Goal: Browse casually: Explore the website without a specific task or goal

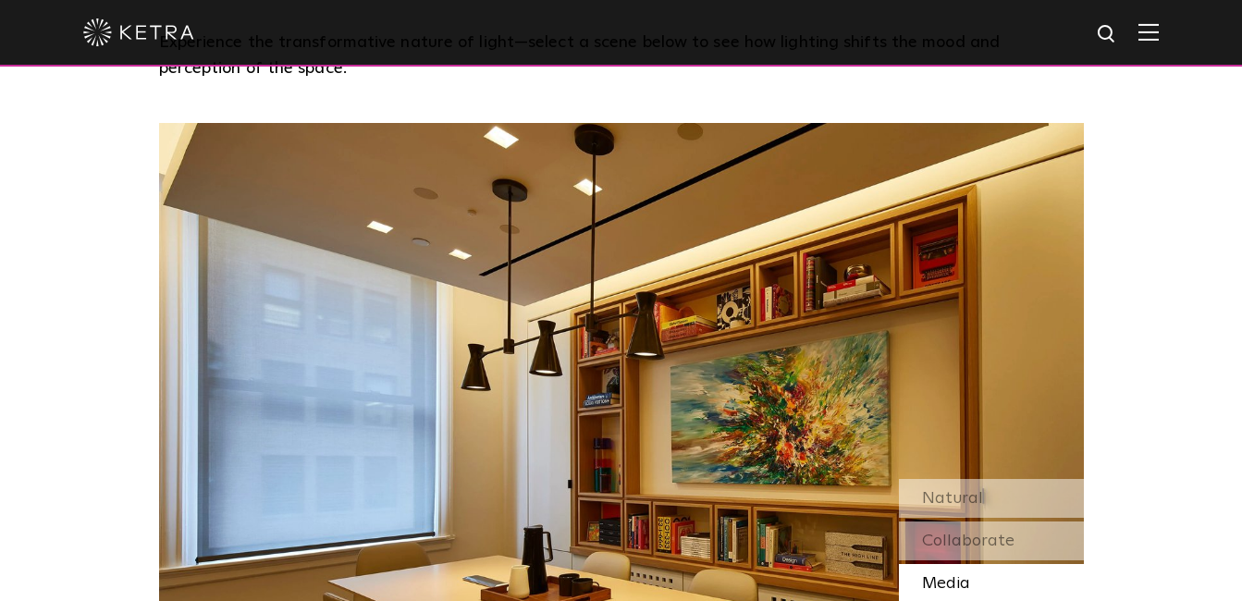
scroll to position [1572, 0]
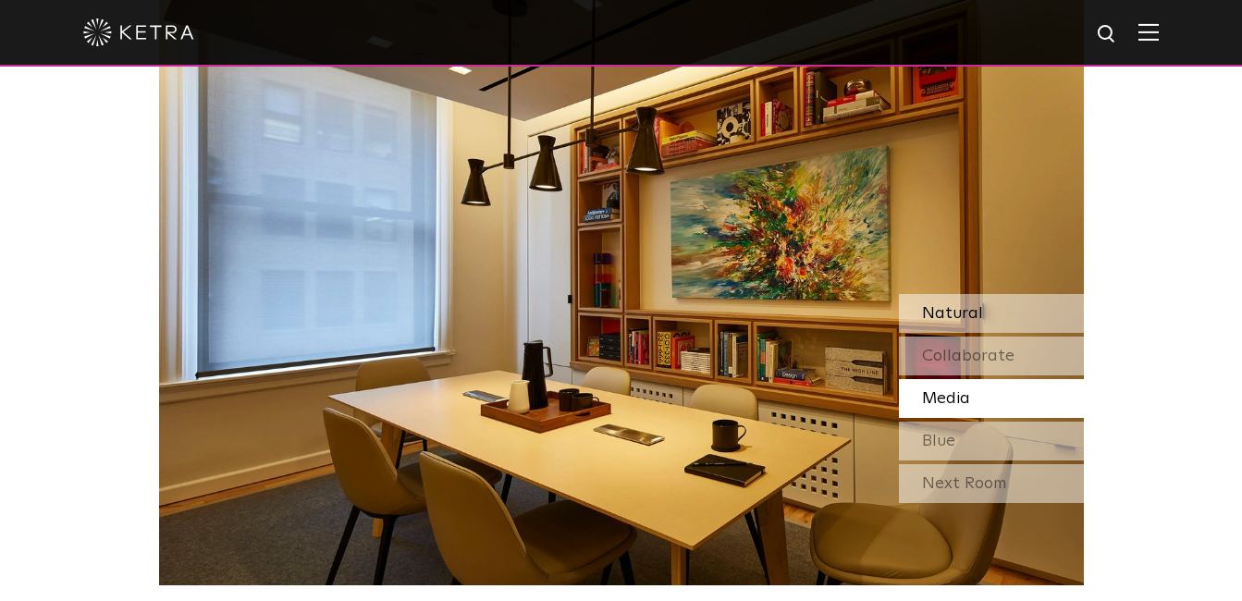
click at [984, 315] on div "Natural" at bounding box center [991, 313] width 185 height 39
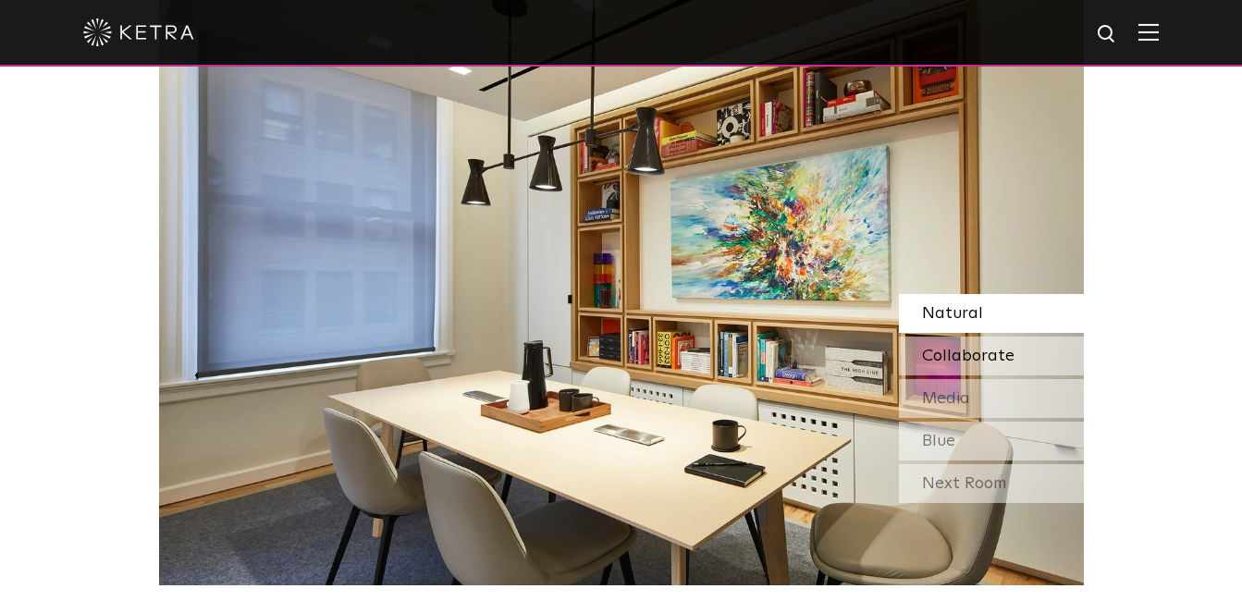
click at [977, 355] on span "Collaborate" at bounding box center [968, 356] width 92 height 17
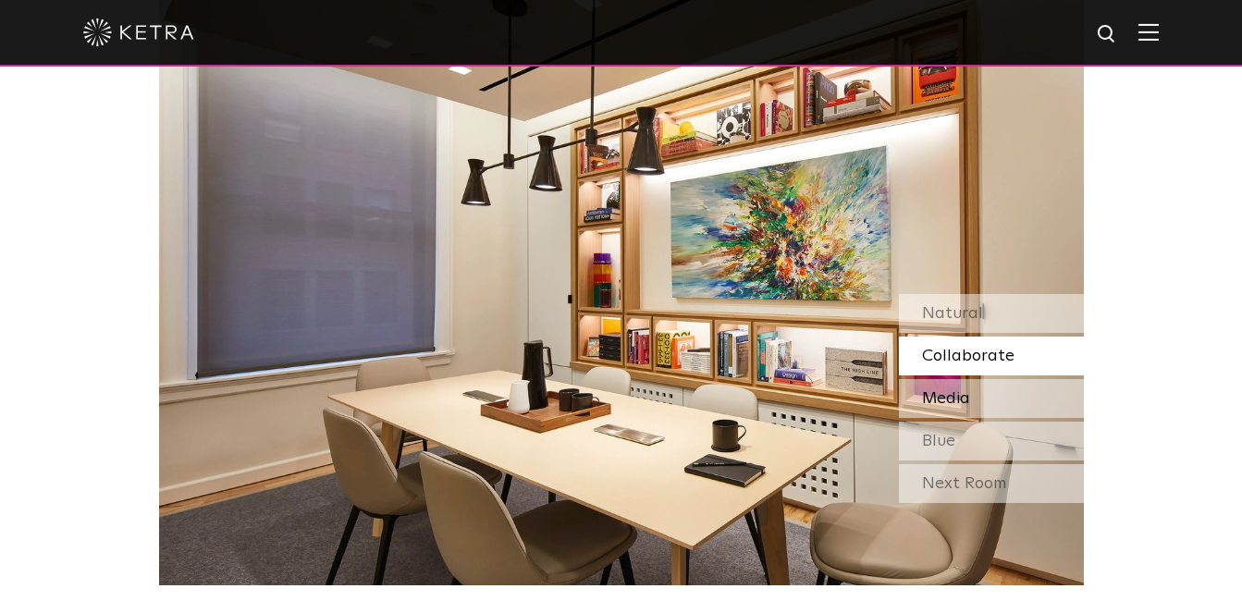
click at [969, 393] on span "Media" at bounding box center [946, 398] width 48 height 17
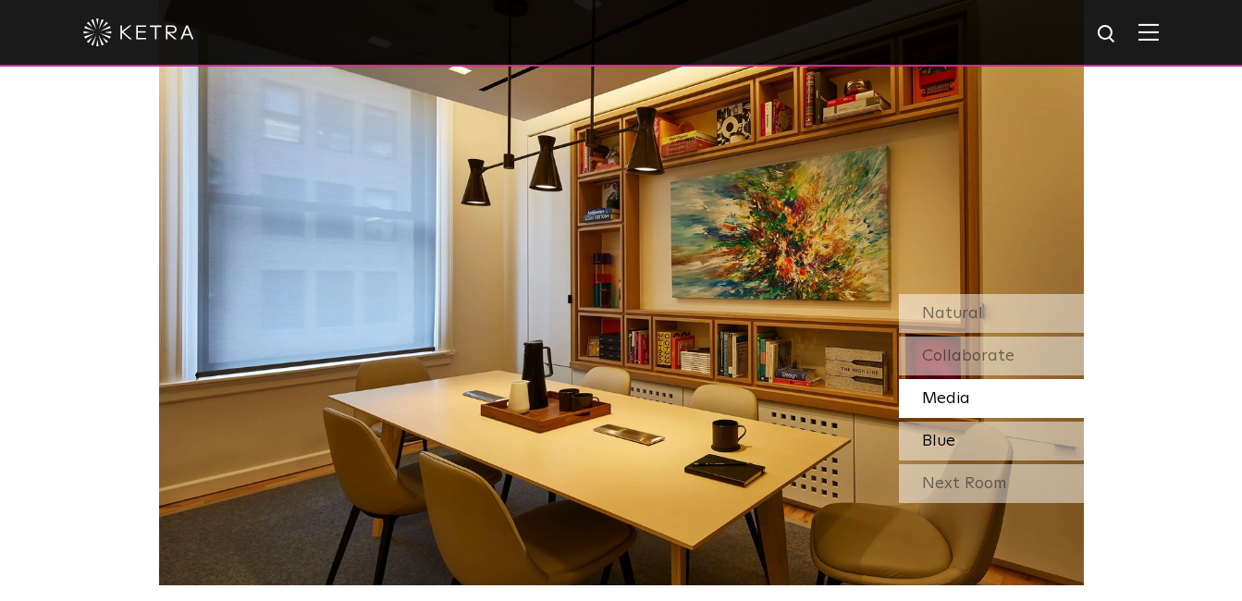
click at [960, 443] on div "Blue" at bounding box center [991, 441] width 185 height 39
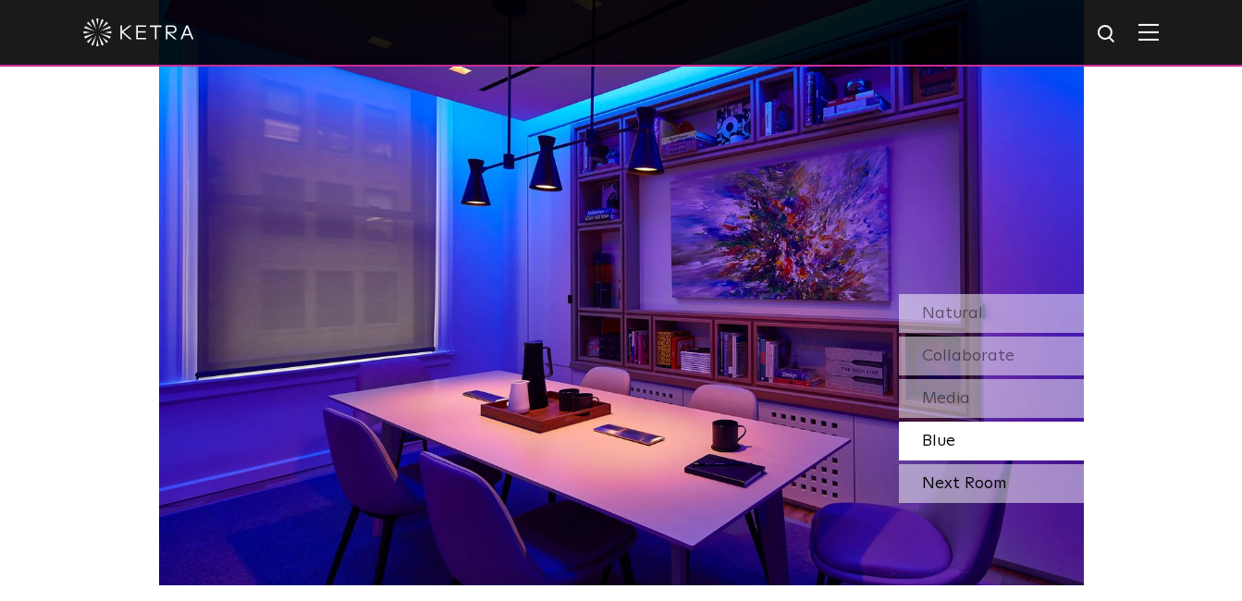
click at [956, 482] on div "Next Room" at bounding box center [991, 483] width 185 height 39
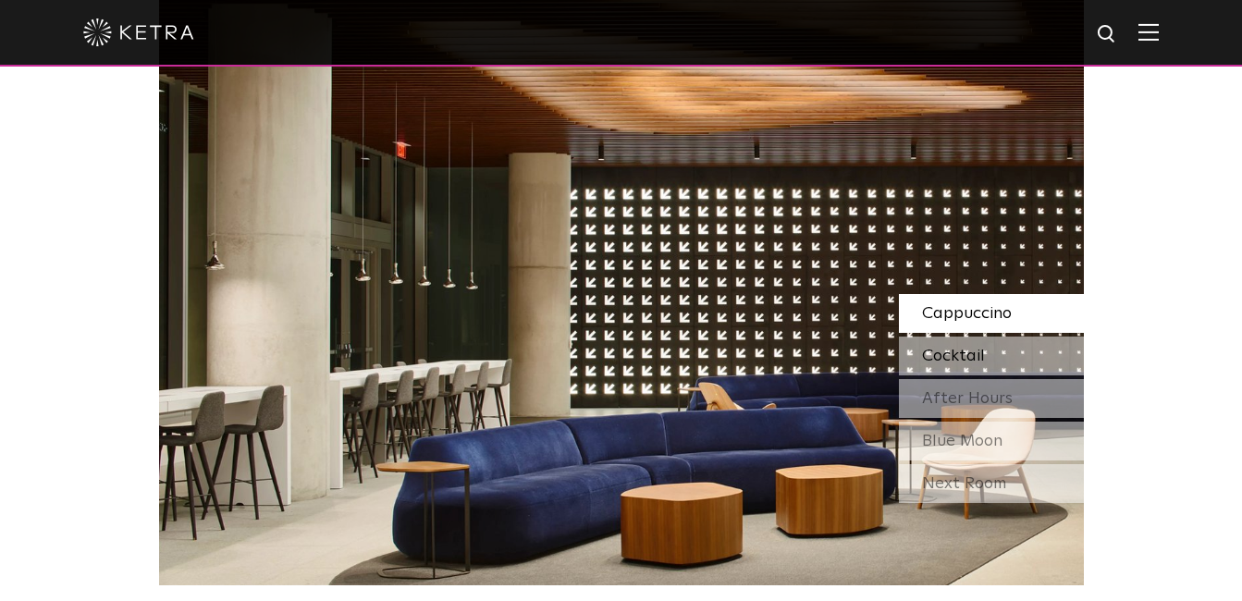
click at [966, 348] on span "Cocktail" at bounding box center [953, 356] width 63 height 17
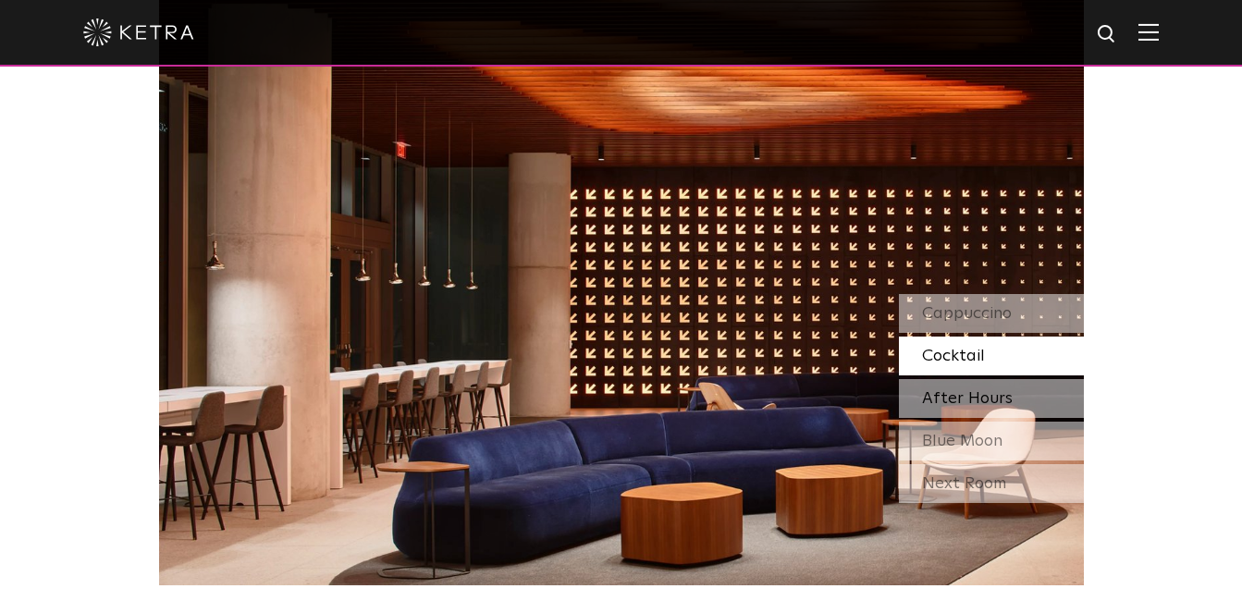
click at [968, 397] on span "After Hours" at bounding box center [967, 398] width 91 height 17
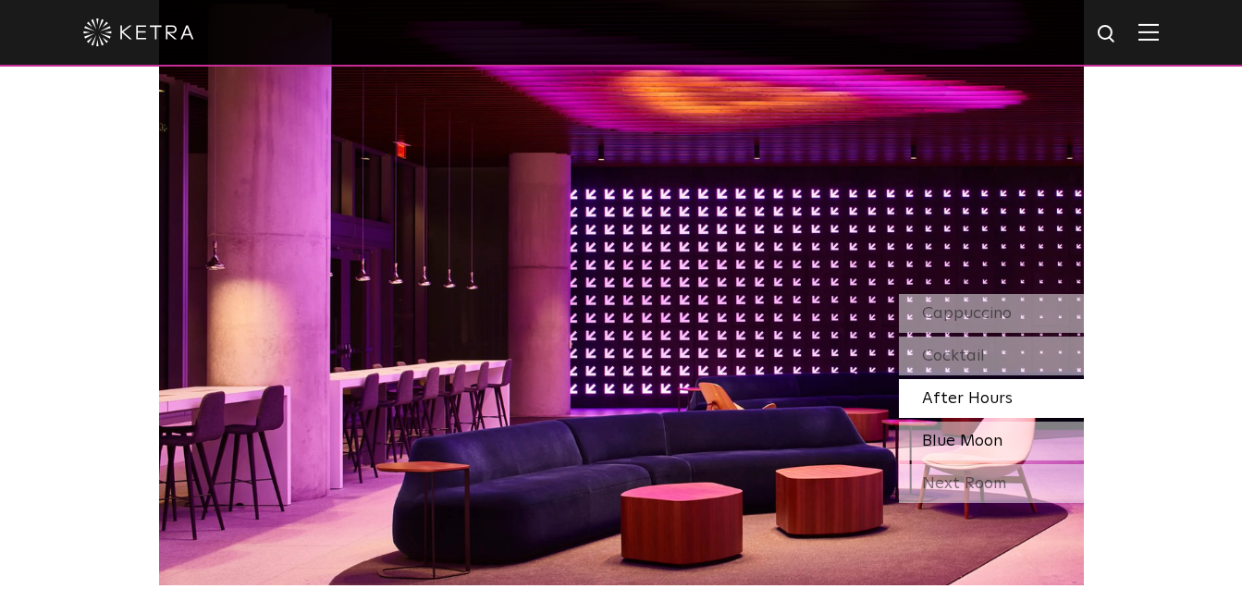
click at [966, 428] on div "Blue Moon" at bounding box center [991, 441] width 185 height 39
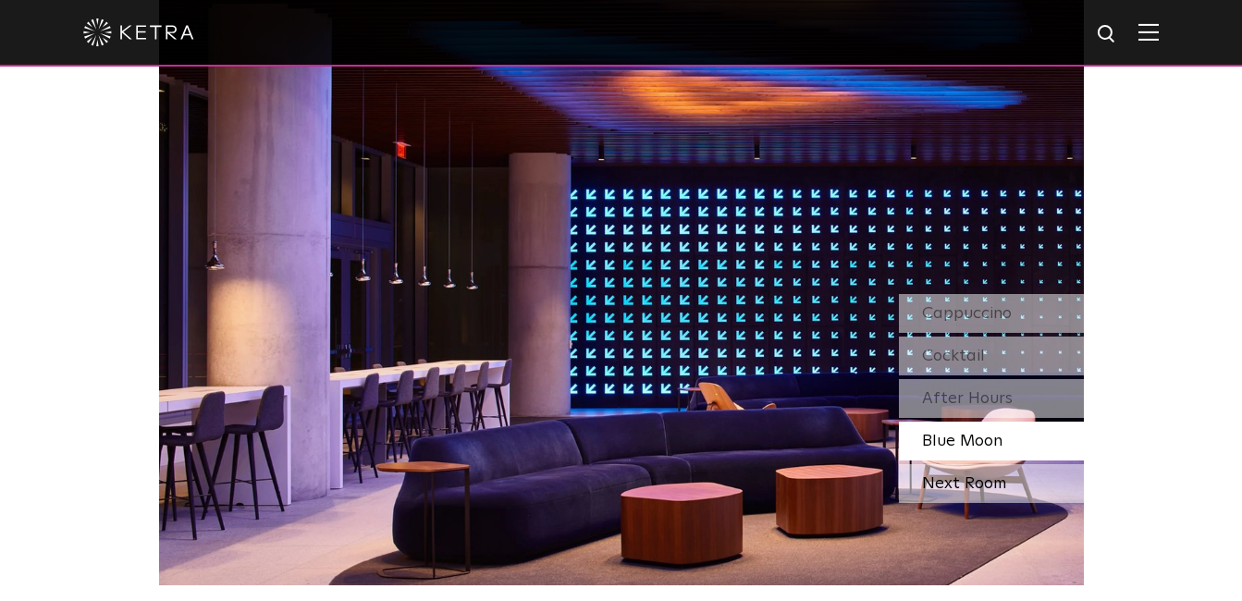
click at [936, 485] on div "Next Room" at bounding box center [991, 483] width 185 height 39
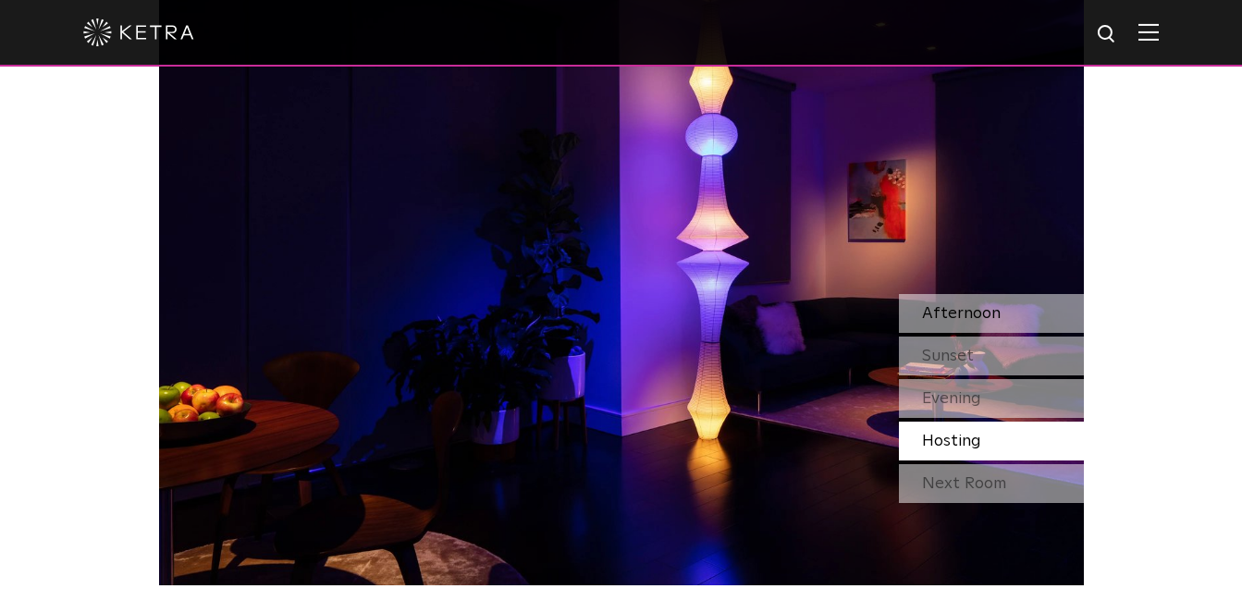
click at [987, 314] on span "Afternoon" at bounding box center [961, 313] width 79 height 17
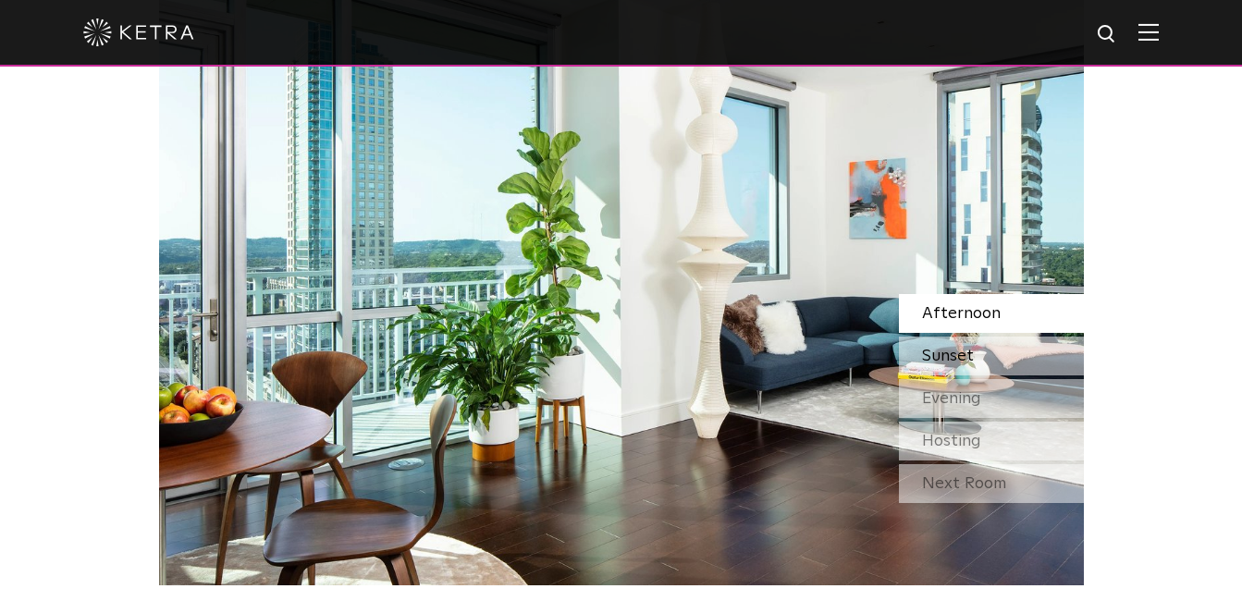
click at [984, 358] on div "Sunset" at bounding box center [991, 356] width 185 height 39
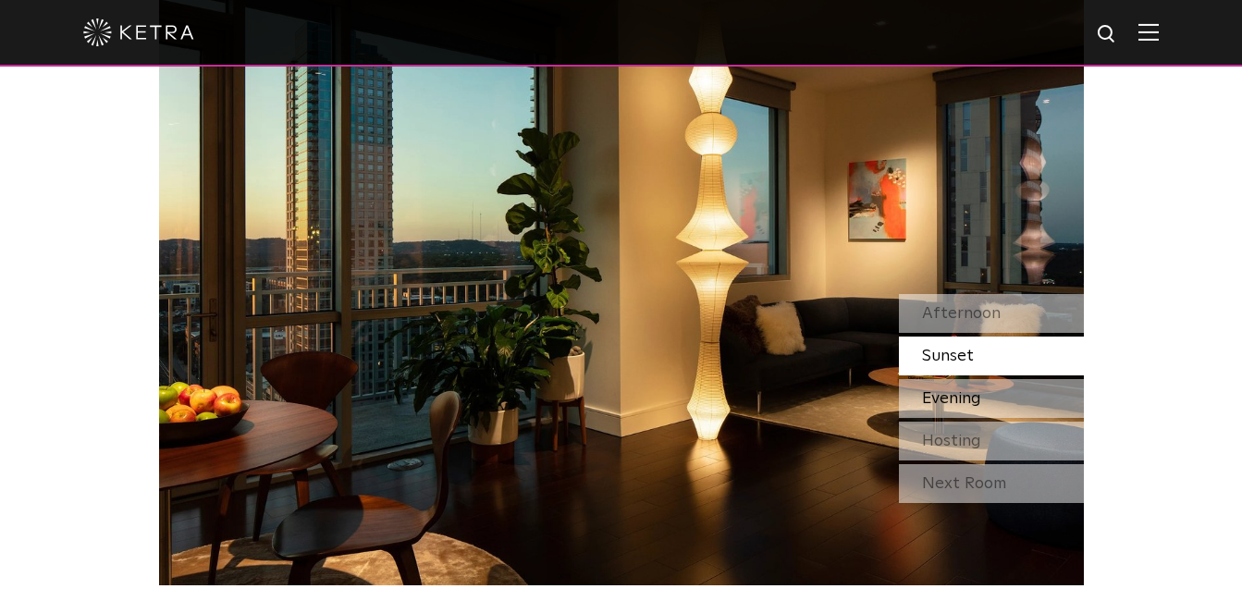
click at [982, 395] on div "Evening" at bounding box center [991, 398] width 185 height 39
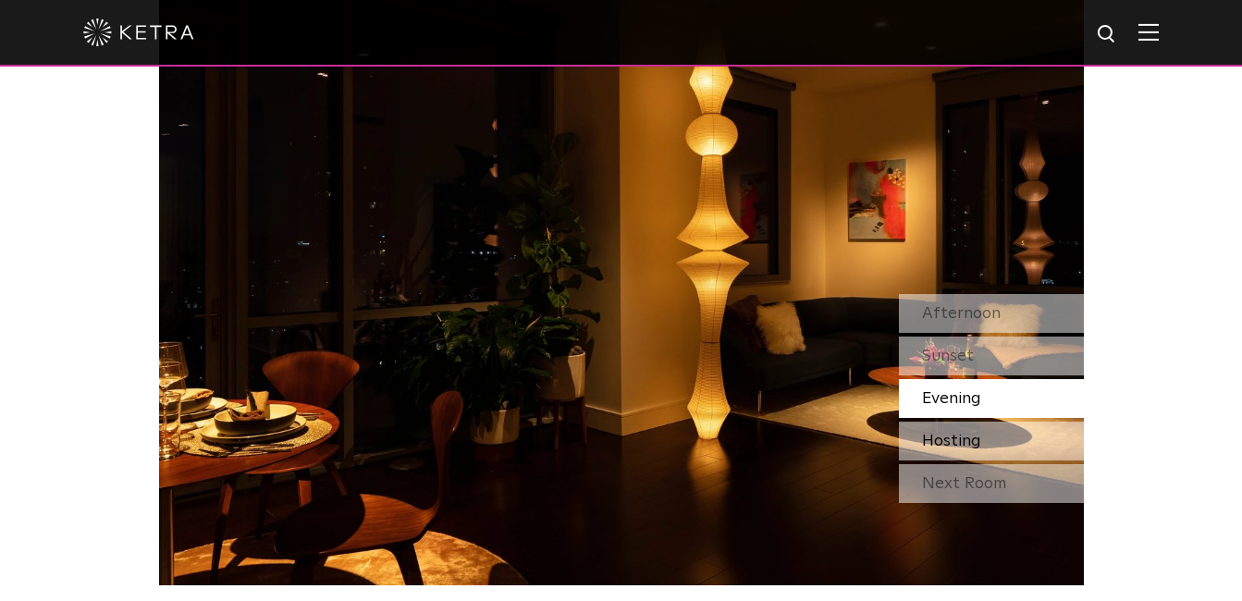
click at [946, 440] on span "Hosting" at bounding box center [951, 441] width 59 height 17
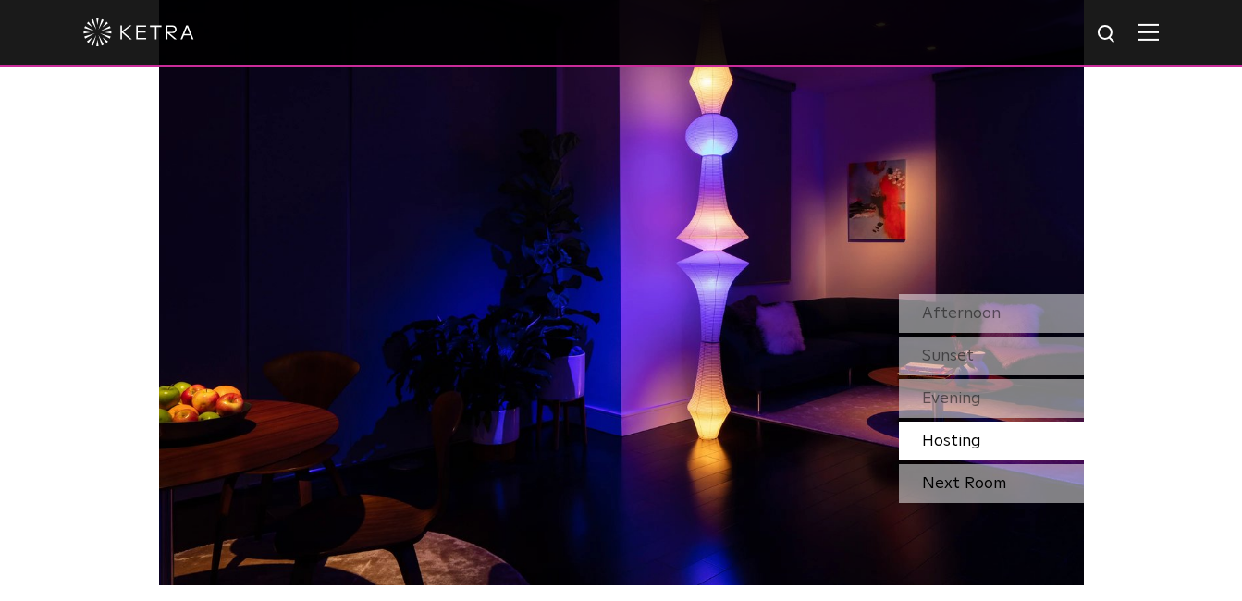
click at [940, 473] on div "Next Room" at bounding box center [991, 483] width 185 height 39
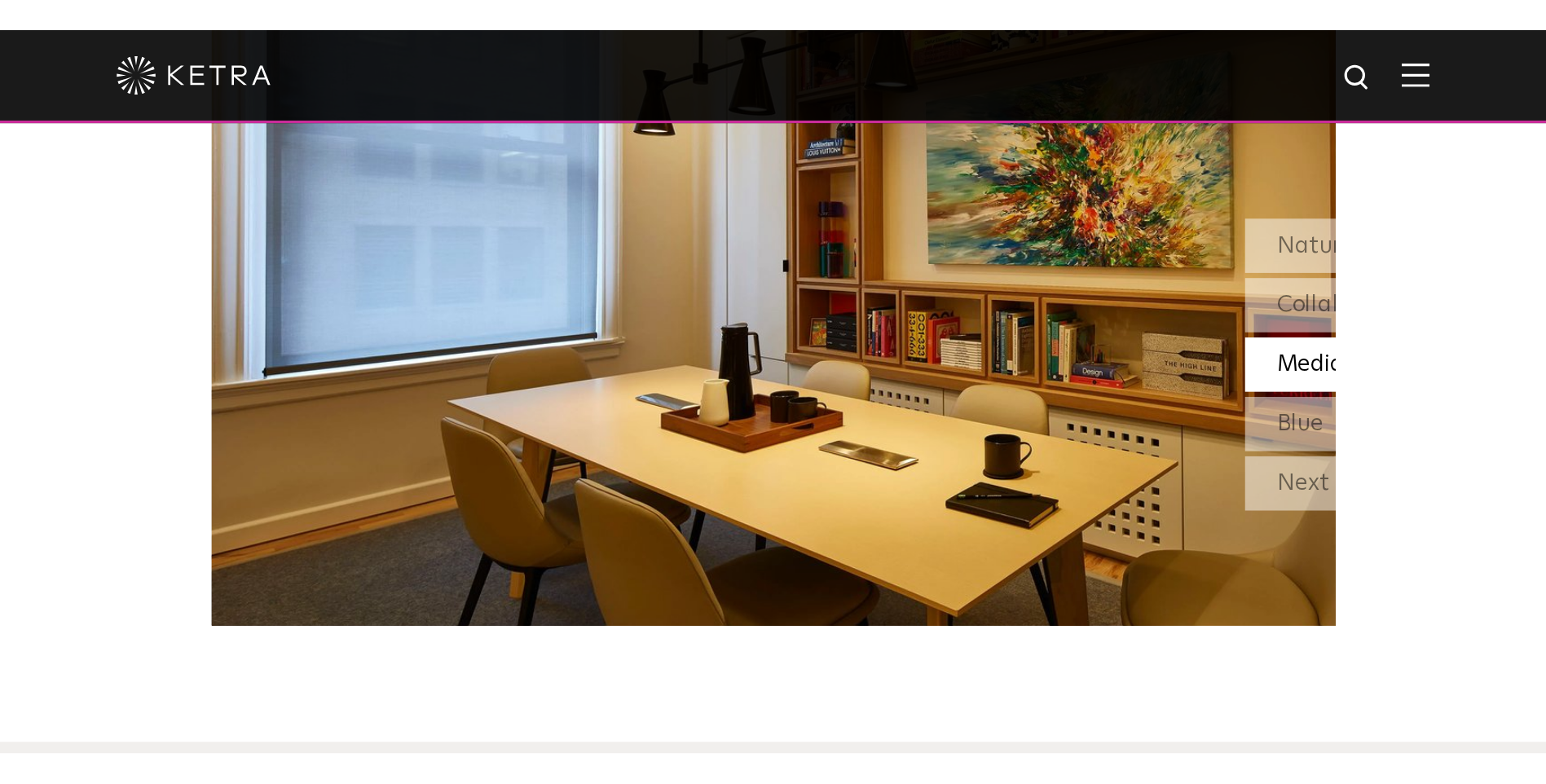
scroll to position [1638, 0]
